Goal: Ask a question

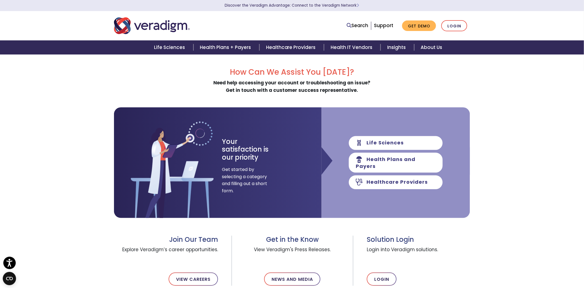
click at [112, 70] on div "How Can We Assist You [DATE]? Need help accessing your account or troubleshooti…" at bounding box center [292, 206] width 365 height 278
click at [92, 73] on div "How Can We Assist You [DATE]? Need help accessing your account or troubleshooti…" at bounding box center [292, 210] width 584 height 313
click at [55, 110] on div "How Can We Assist You [DATE]? Need help accessing your account or troubleshooti…" at bounding box center [292, 210] width 584 height 313
drag, startPoint x: 114, startPoint y: 91, endPoint x: 129, endPoint y: 95, distance: 15.3
click at [114, 91] on div "How Can We Assist You [DATE]? Need help accessing your account or troubleshooti…" at bounding box center [292, 80] width 356 height 27
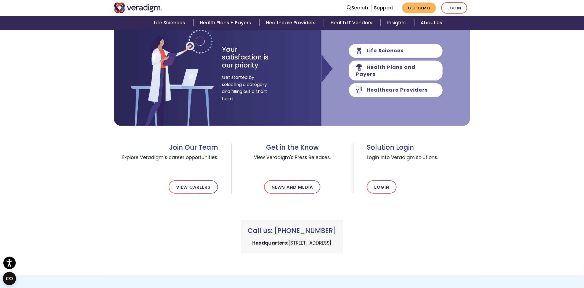
click at [63, 118] on div "How Can We Assist You [DATE]? Need help accessing your account or troubleshooti…" at bounding box center [292, 118] width 584 height 313
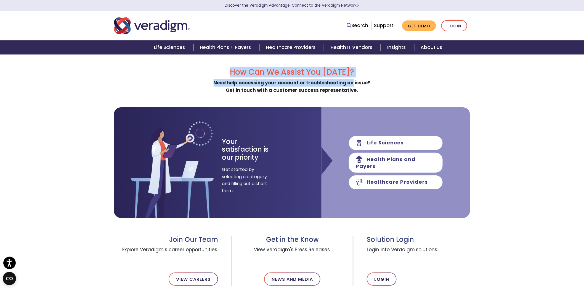
drag, startPoint x: 234, startPoint y: 73, endPoint x: 352, endPoint y: 82, distance: 118.3
click at [352, 82] on div "How Can We Assist You [DATE]? Need help accessing your account or troubleshooti…" at bounding box center [292, 80] width 356 height 27
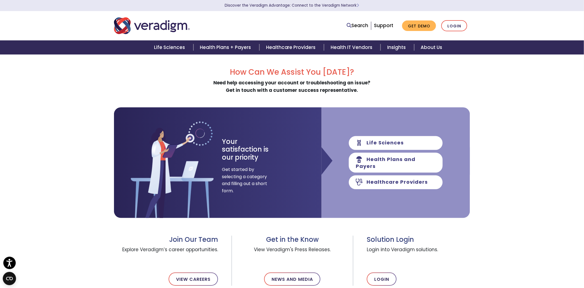
drag, startPoint x: 352, startPoint y: 82, endPoint x: 369, endPoint y: 91, distance: 19.4
click at [369, 91] on div "How Can We Assist You [DATE]? Need help accessing your account or troubleshooti…" at bounding box center [292, 80] width 356 height 27
click at [225, 75] on h2 "How Can We Assist You [DATE]?" at bounding box center [292, 71] width 356 height 9
click at [73, 131] on div "How Can We Assist You [DATE]? Need help accessing your account or troubleshooti…" at bounding box center [292, 210] width 584 height 313
